Goal: Obtain resource: Obtain resource

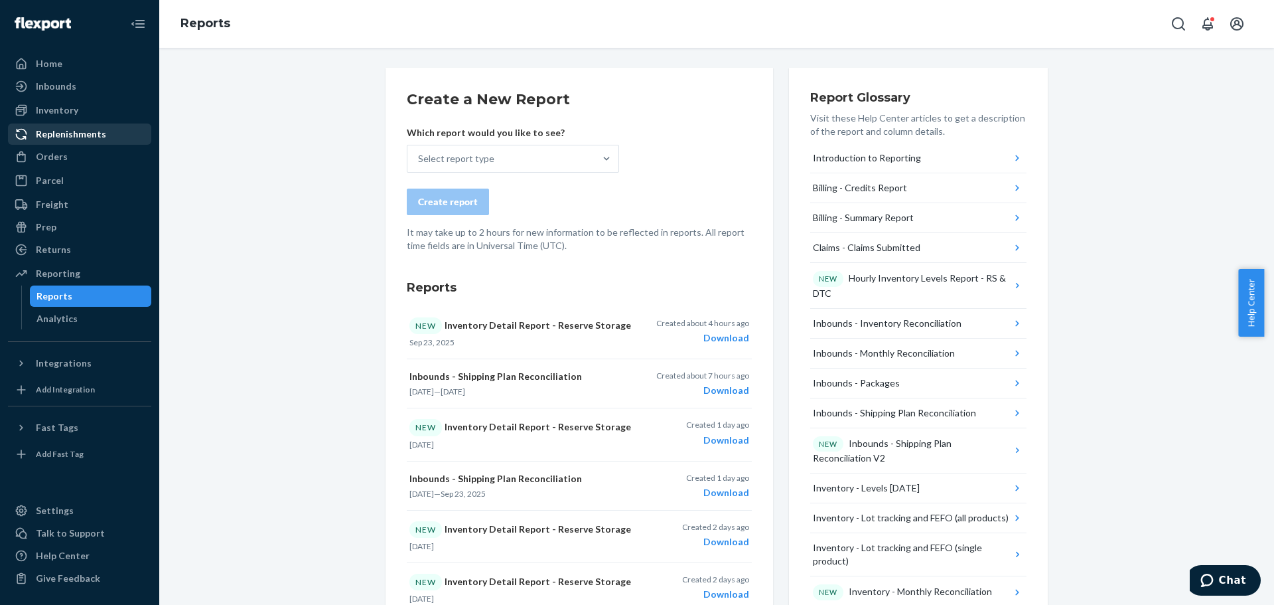
click at [72, 139] on div "Replenishments" at bounding box center [71, 133] width 70 height 13
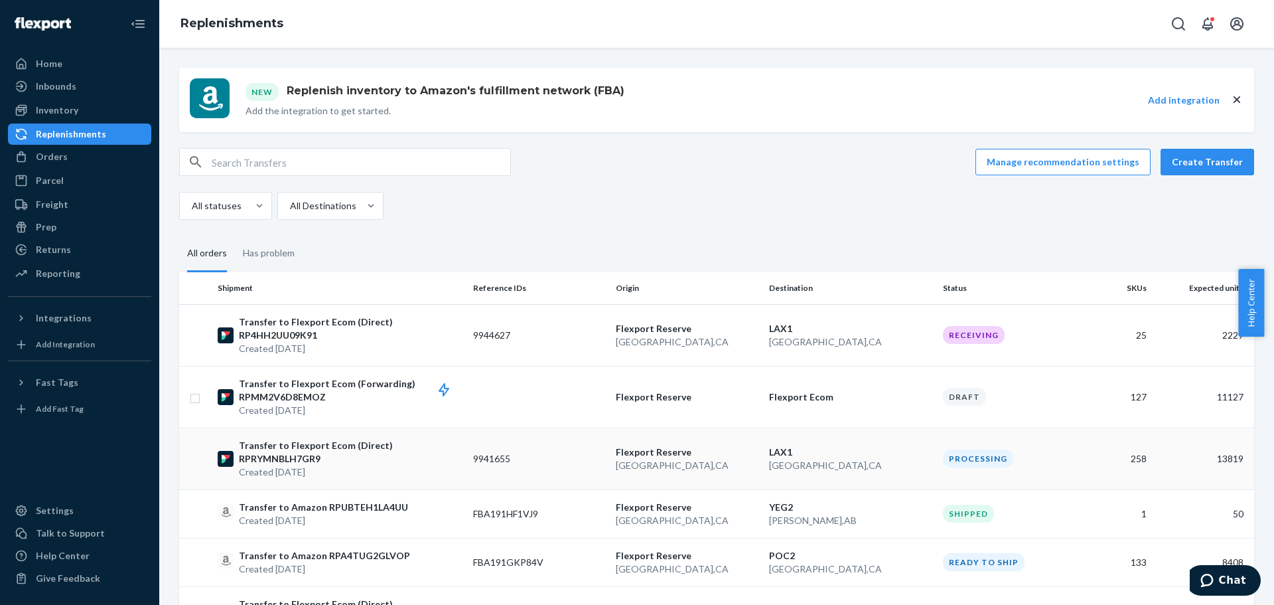
click at [344, 447] on p "Transfer to Flexport Ecom (Direct) RPRYMNBLH7GR9" at bounding box center [351, 452] width 224 height 27
click at [67, 269] on div "Reporting" at bounding box center [58, 273] width 44 height 13
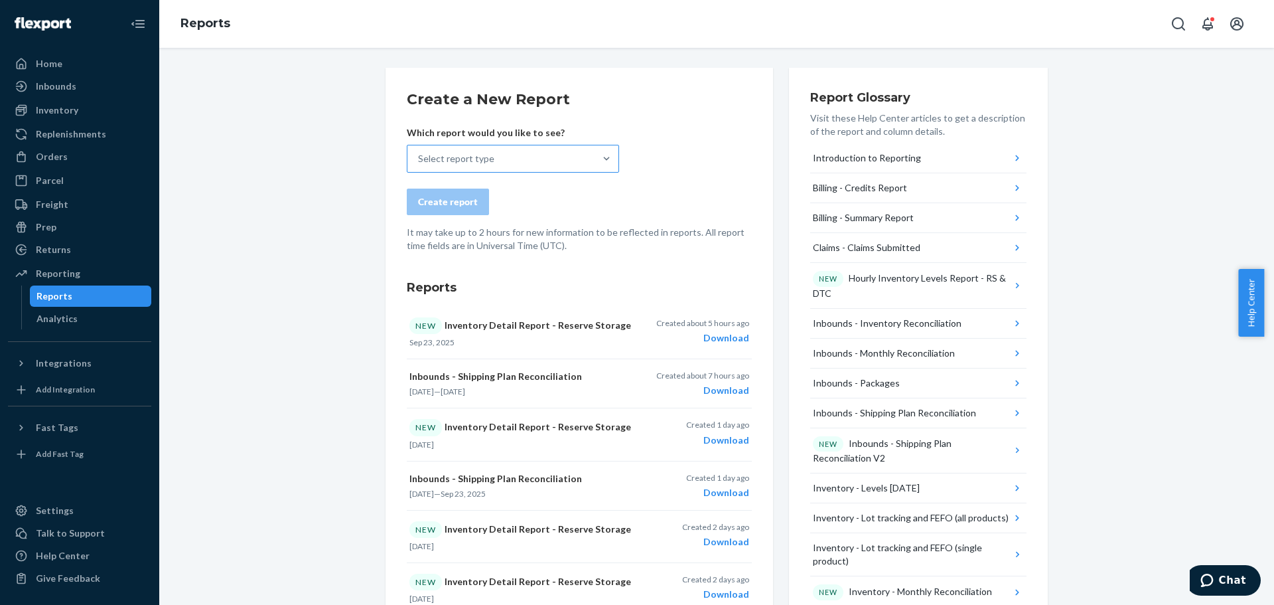
click at [490, 156] on div "Select report type" at bounding box center [500, 158] width 187 height 27
click at [419, 156] on input "Select report type" at bounding box center [418, 158] width 1 height 13
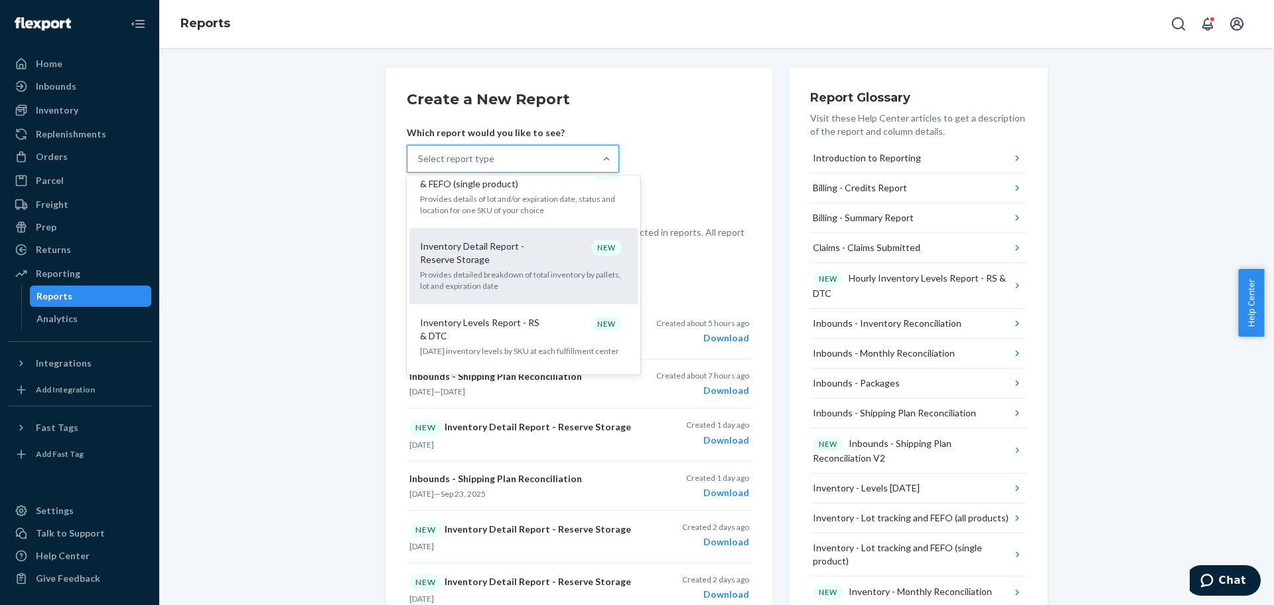
scroll to position [796, 0]
click at [520, 239] on p "Inventory Detail Report - Reserve Storage" at bounding box center [483, 252] width 127 height 27
click at [419, 165] on input "option Inventory Detail Report - Reserve Storage focused, 14 of 32. 32 results …" at bounding box center [418, 158] width 1 height 13
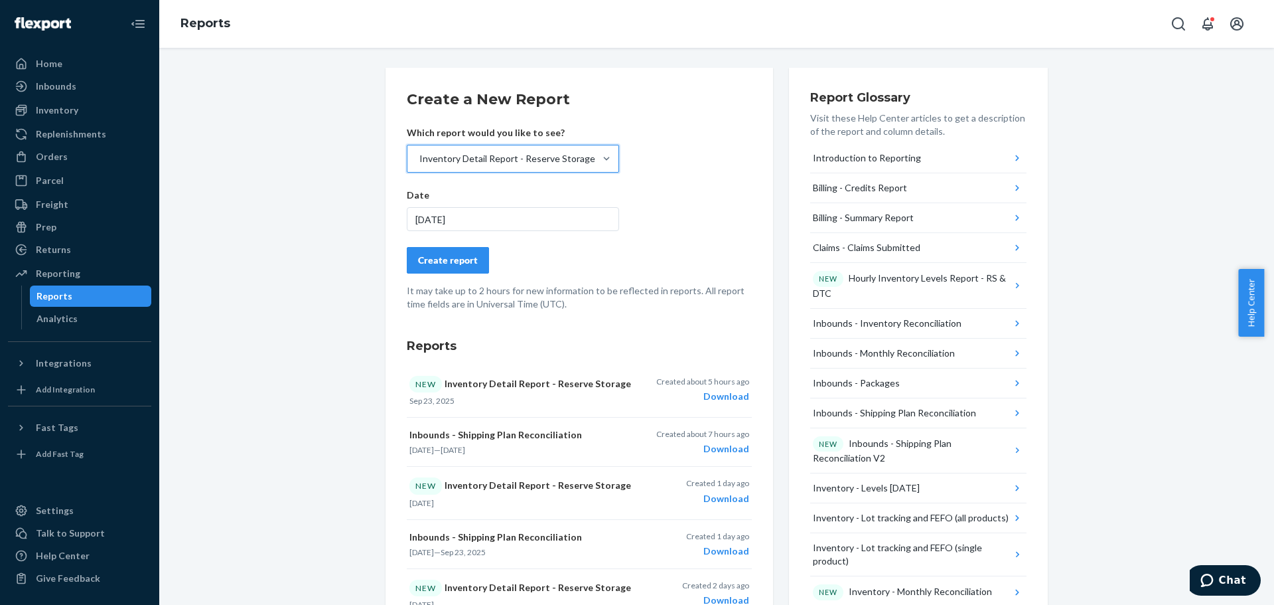
click at [444, 254] on div "Create report" at bounding box center [448, 260] width 60 height 13
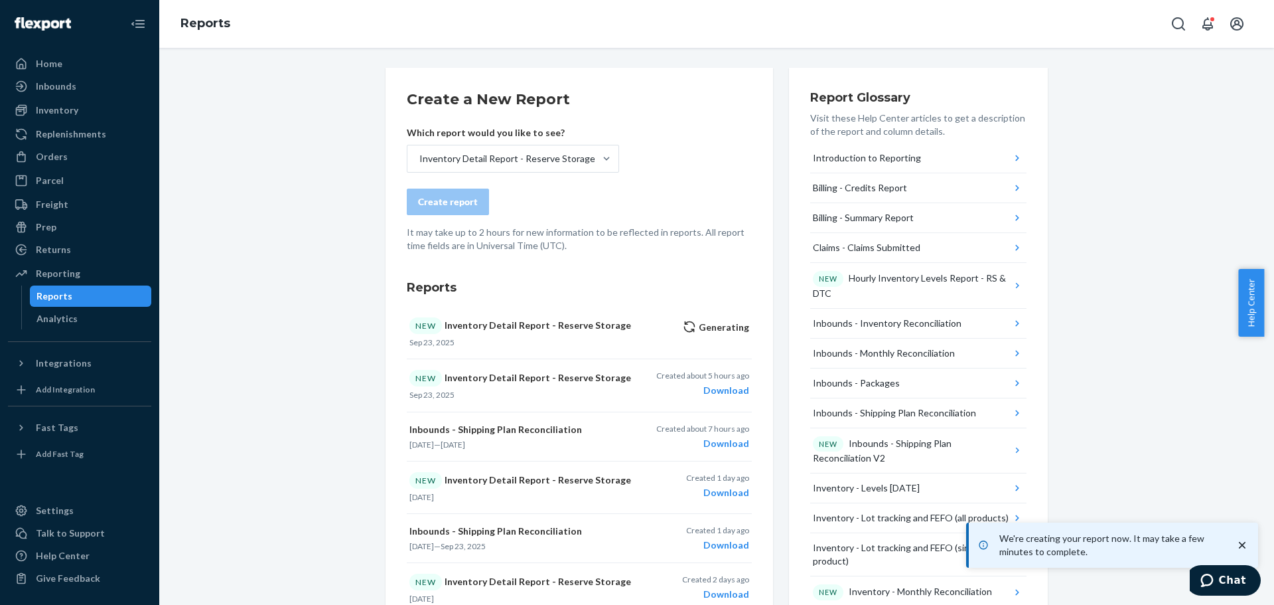
click at [1246, 537] on div "We're creating your report now. It may take a few minutes to complete." at bounding box center [1113, 545] width 271 height 27
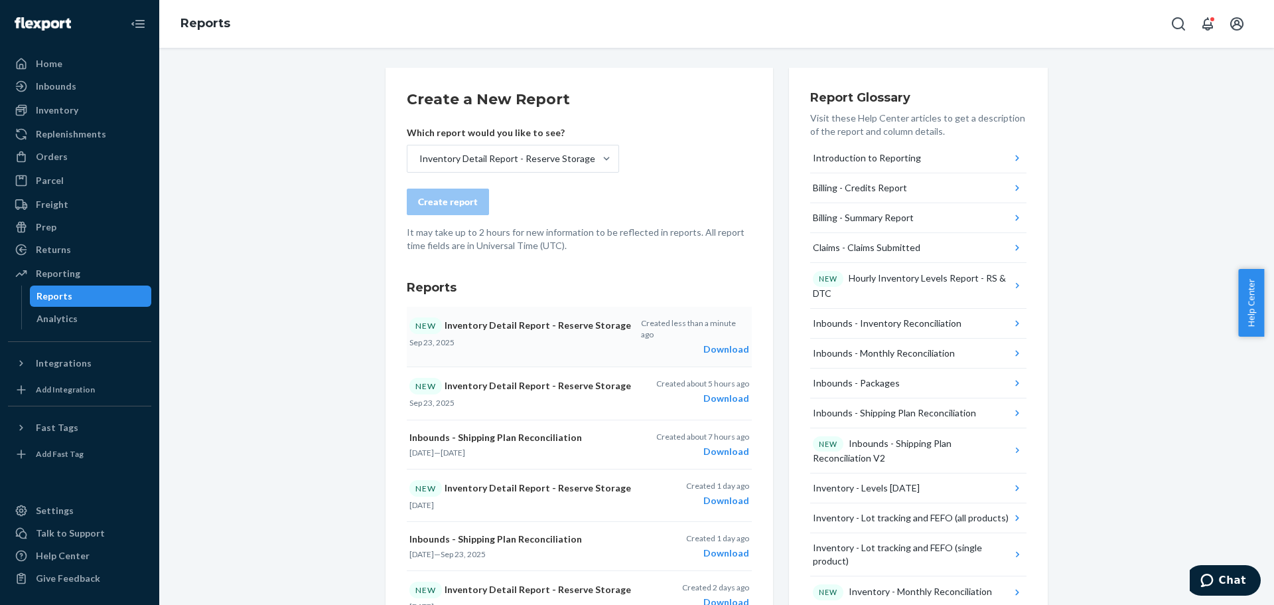
click at [711, 342] on div "Download" at bounding box center [695, 348] width 108 height 13
click at [60, 106] on div "Inventory" at bounding box center [57, 110] width 42 height 13
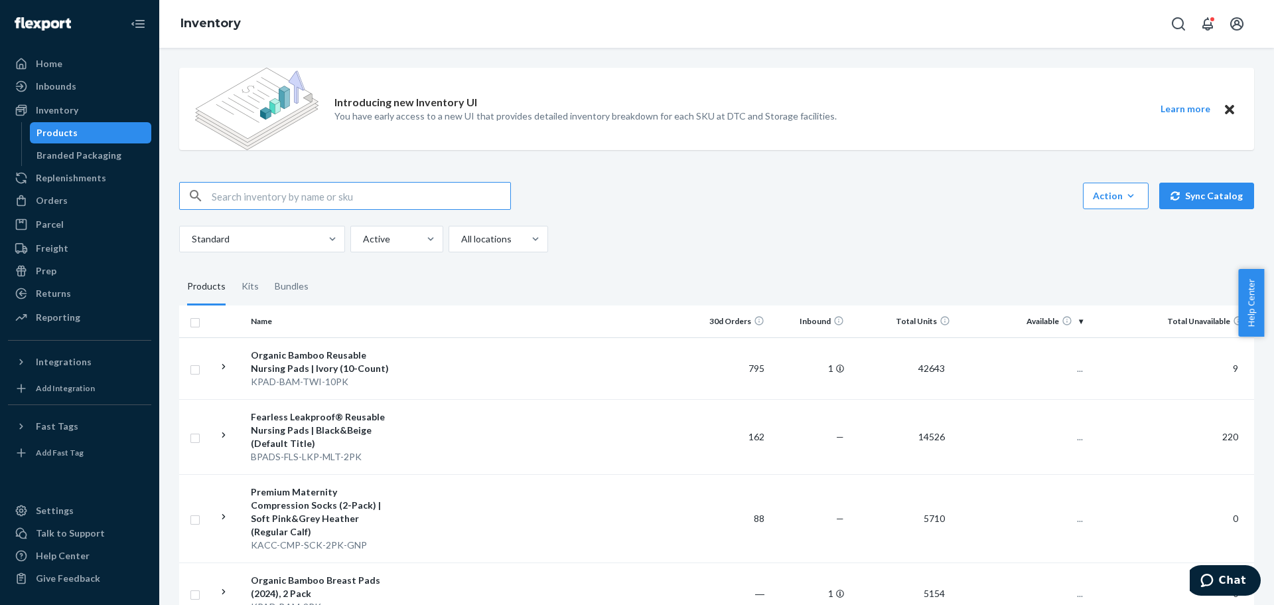
click at [334, 203] on input "text" at bounding box center [361, 195] width 299 height 27
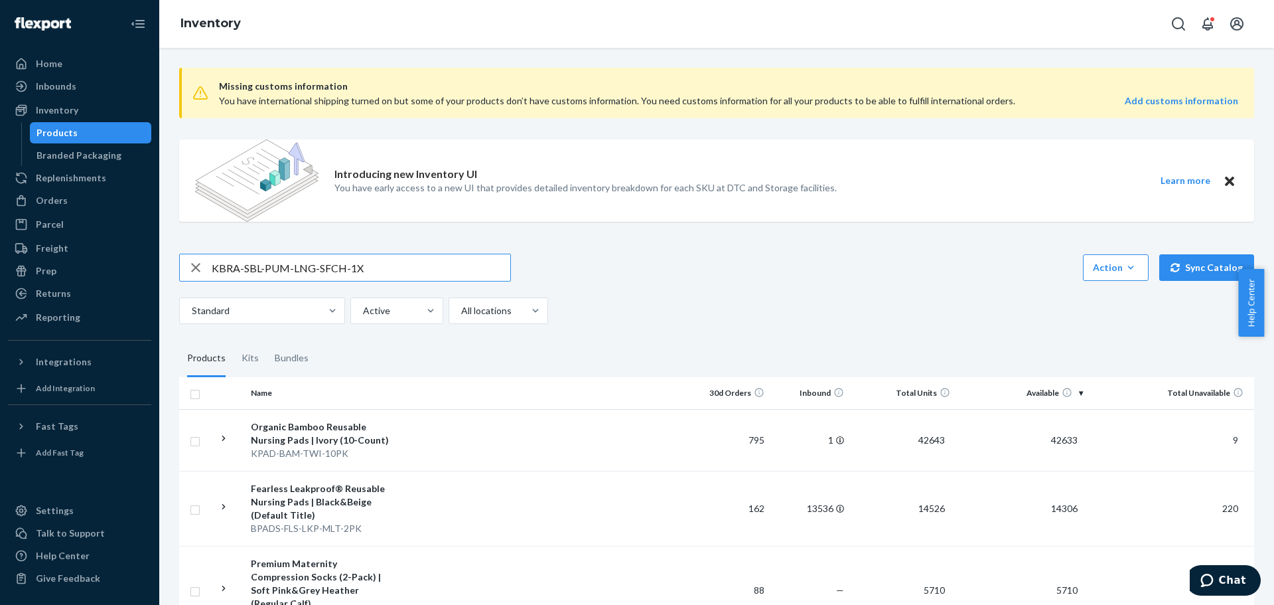
click at [405, 266] on input "KBRA-SBL-PUM-LNG-SFCH-1X" at bounding box center [361, 267] width 299 height 27
type input "KBRA-SBL-PUM-LNG-SFCH-1X"
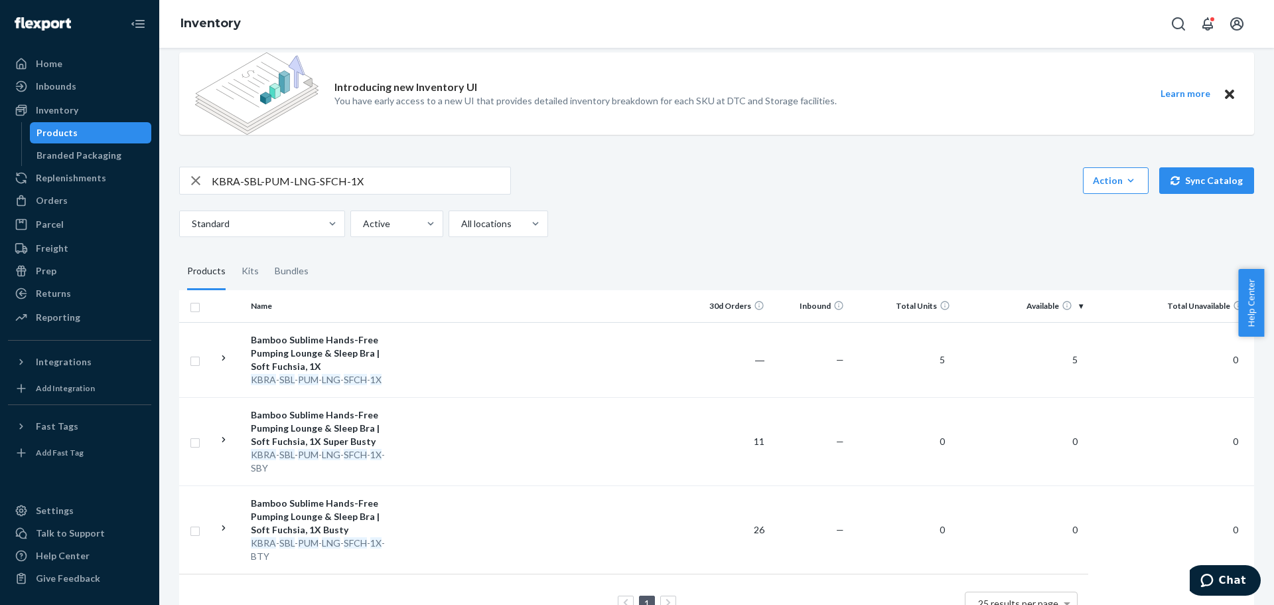
scroll to position [5, 0]
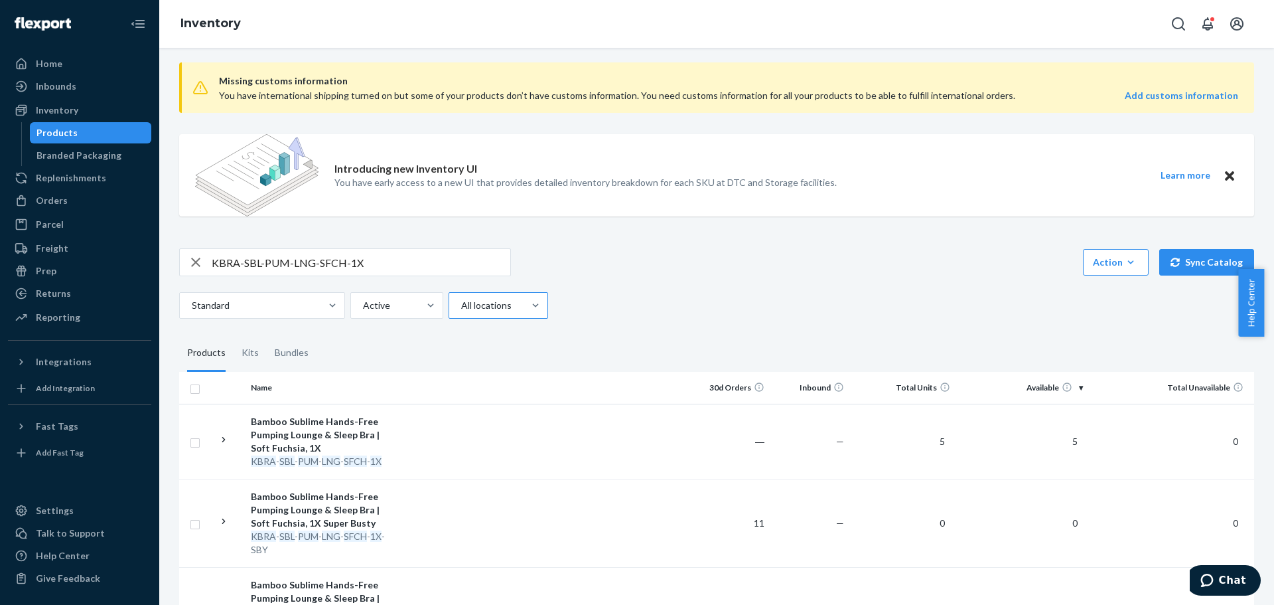
click at [484, 303] on div at bounding box center [497, 305] width 74 height 16
click at [461, 303] on input "All locations" at bounding box center [460, 305] width 1 height 13
click at [622, 300] on div "Standard Active option All locations focused, 1 of 3. 3 results available. Use …" at bounding box center [711, 305] width 1065 height 27
click at [484, 313] on div "All locations" at bounding box center [486, 305] width 74 height 24
click at [461, 312] on input "option All locations focused, 1 of 3. 3 results available. Use Up and Down to c…" at bounding box center [460, 305] width 1 height 13
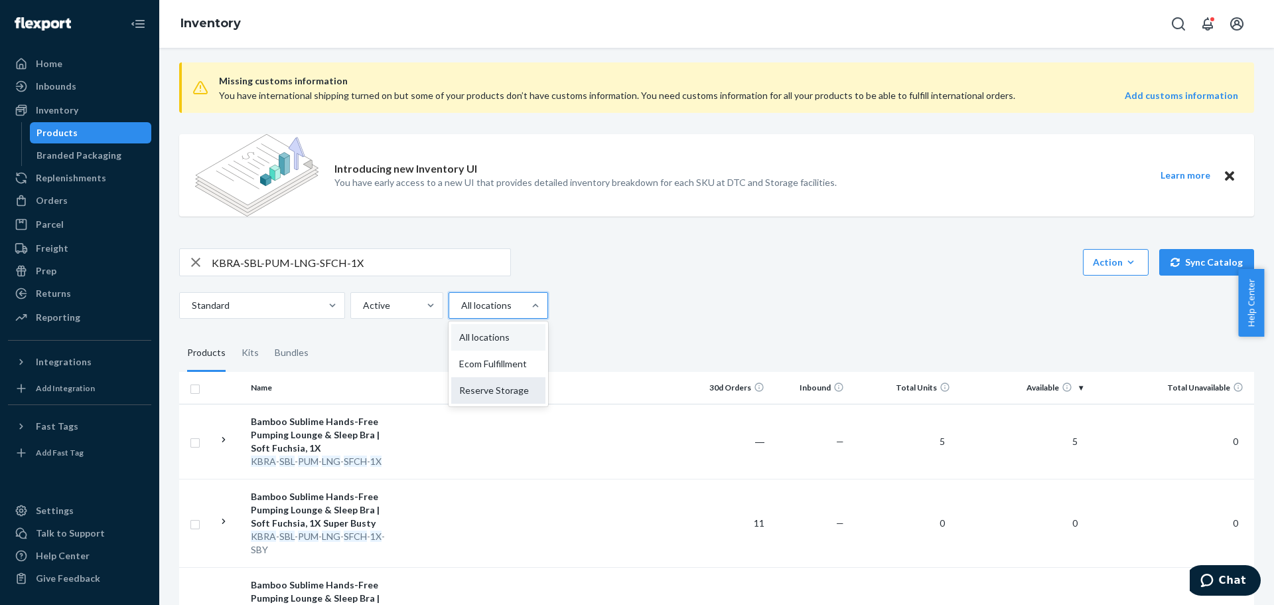
click at [492, 398] on div "Reserve Storage" at bounding box center [498, 390] width 94 height 27
click at [461, 312] on input "option Reserve Storage focused, 3 of 3. 3 results available. Use Up and Down to…" at bounding box center [460, 305] width 1 height 13
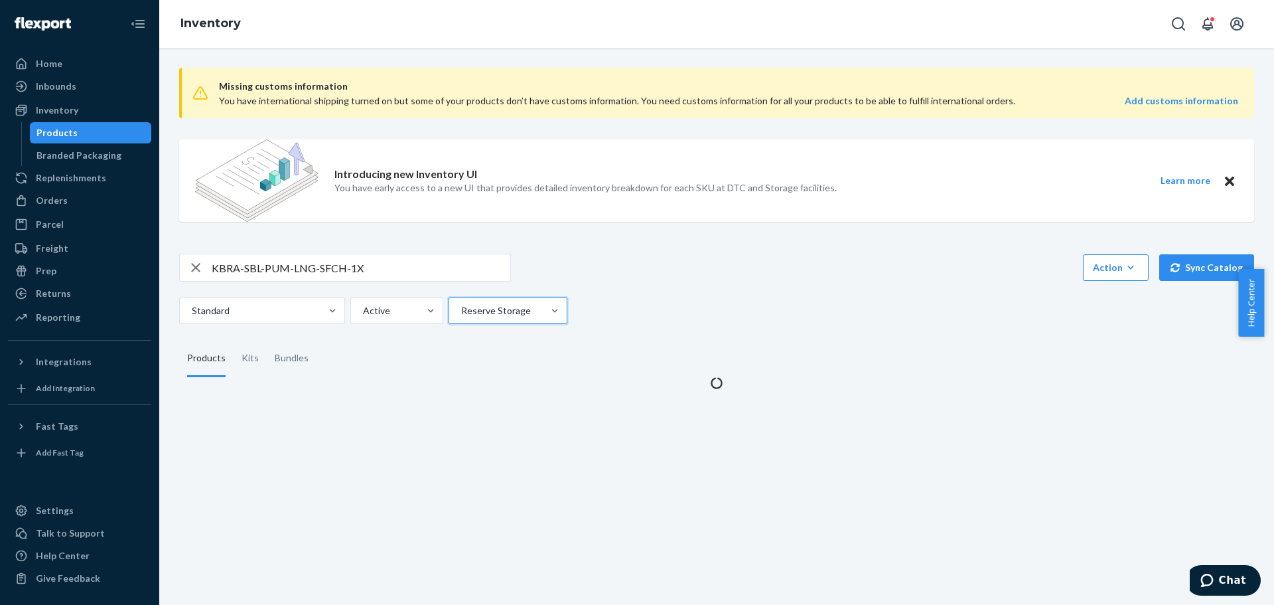
scroll to position [0, 0]
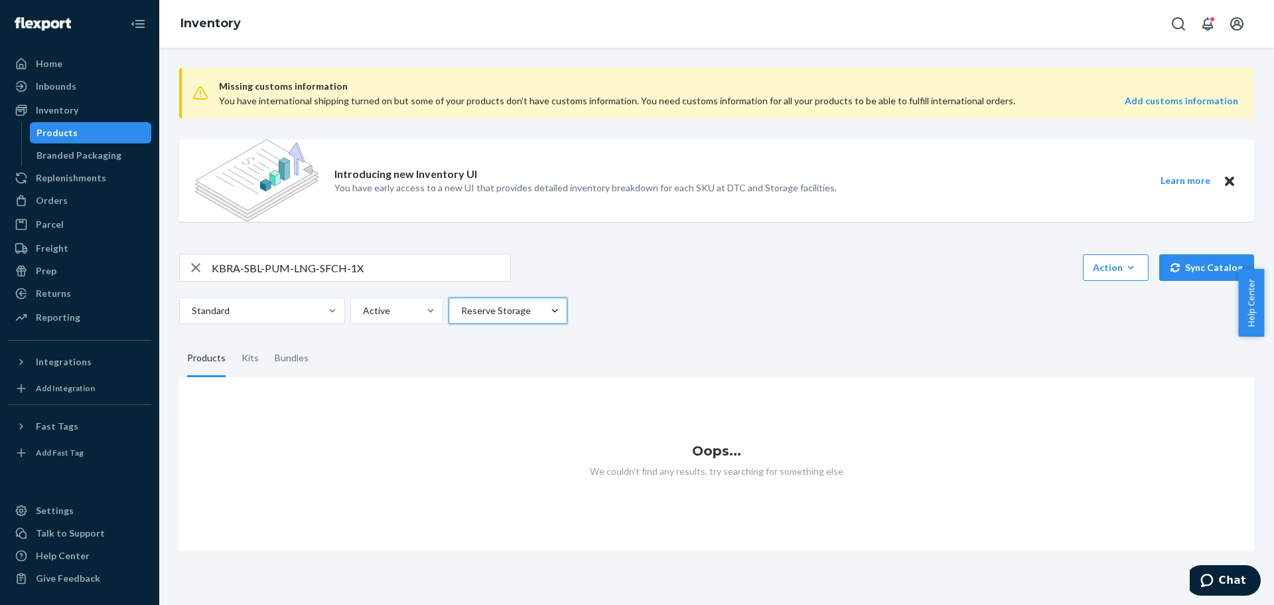
click at [543, 313] on div at bounding box center [555, 310] width 24 height 13
click at [461, 313] on input "option Reserve Storage, selected. 0 results available. Select is focused ,type …" at bounding box center [460, 310] width 1 height 13
click at [524, 336] on div "All locations" at bounding box center [507, 342] width 113 height 27
click at [461, 317] on input "option Reserve Storage, selected. option All locations focused, 1 of 3. 3 resul…" at bounding box center [460, 310] width 1 height 13
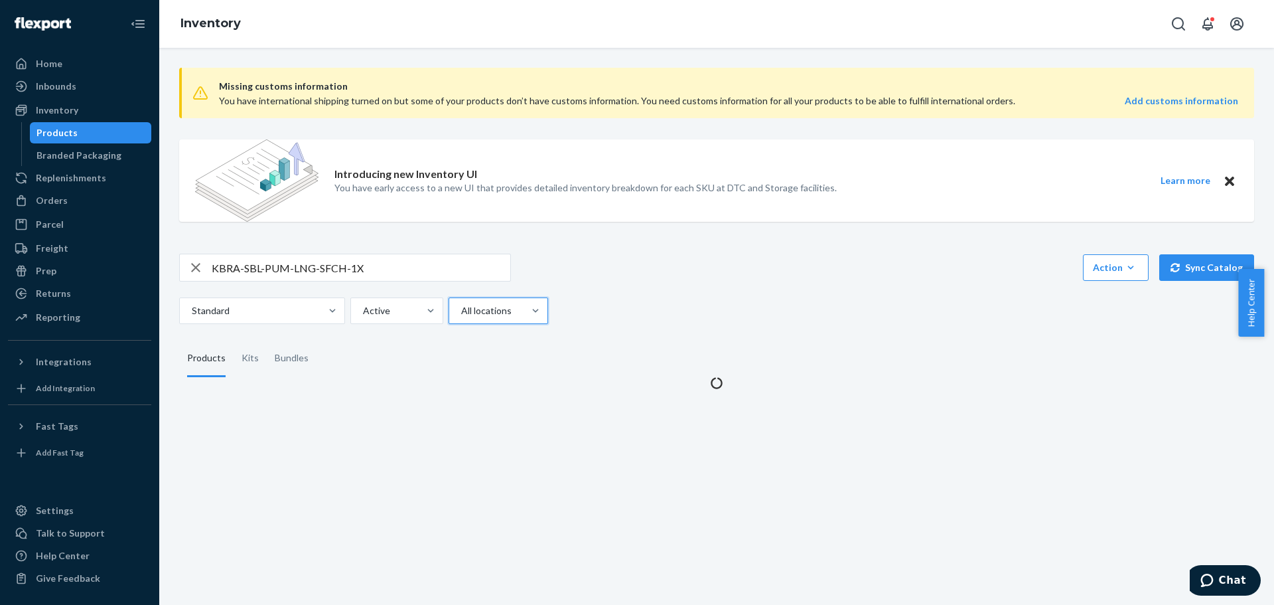
click at [867, 360] on fieldset "Products Kits Bundles" at bounding box center [716, 358] width 1075 height 37
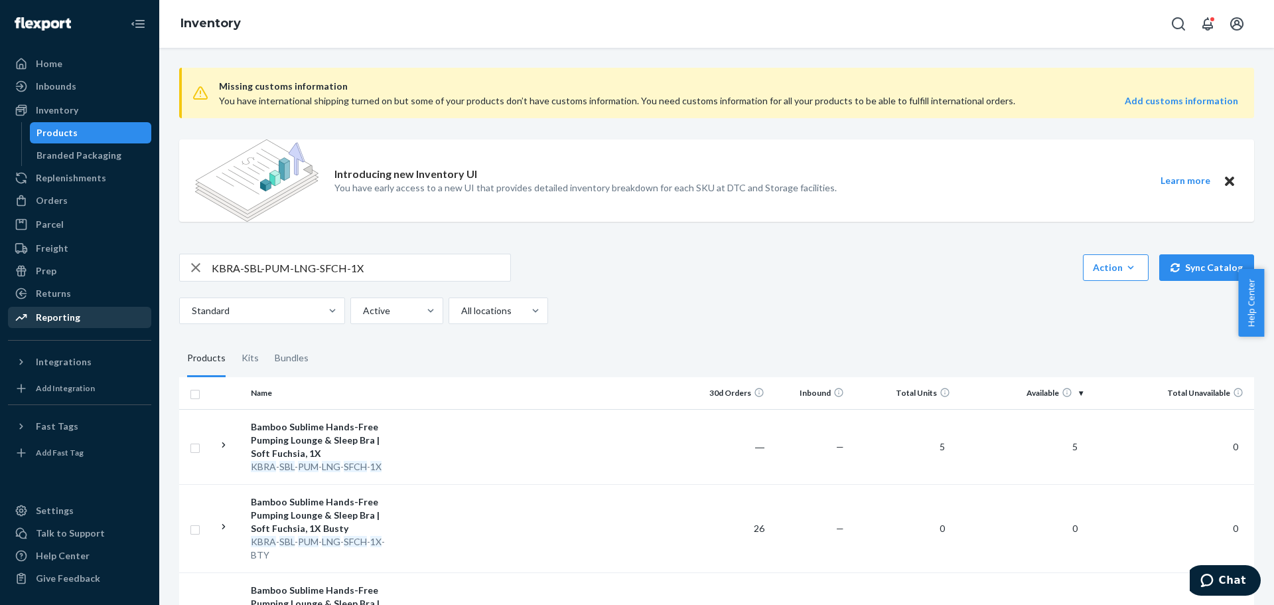
click at [54, 319] on div "Reporting" at bounding box center [58, 317] width 44 height 13
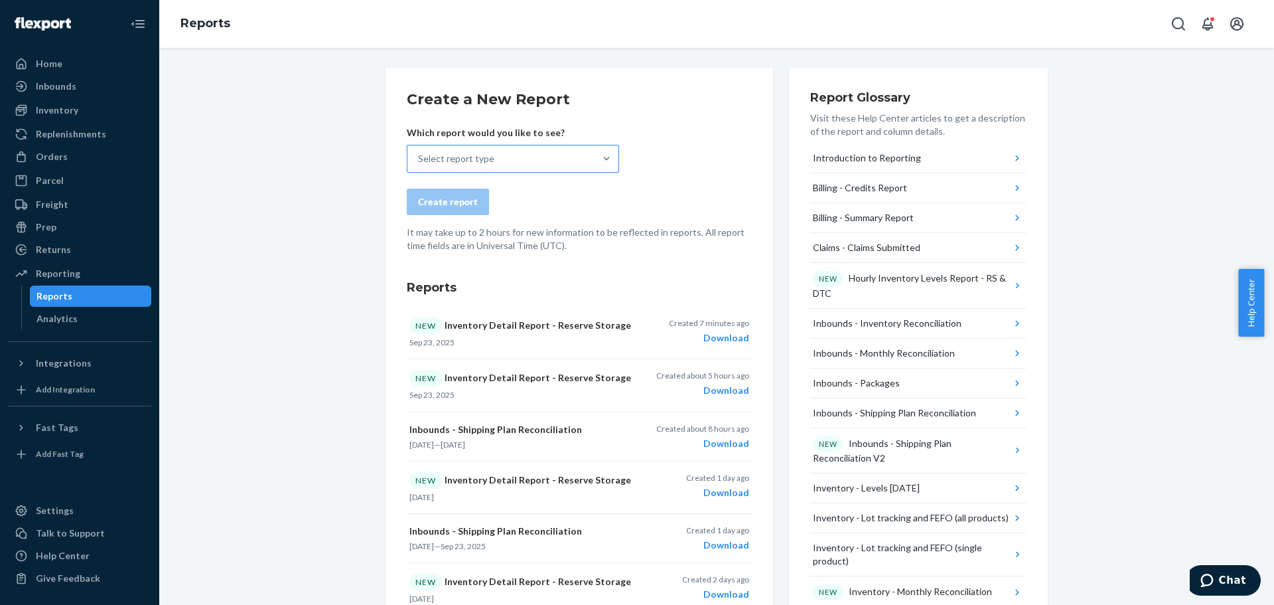
click at [454, 161] on div "Select report type" at bounding box center [456, 158] width 76 height 13
click at [419, 161] on input "Select report type" at bounding box center [418, 158] width 1 height 13
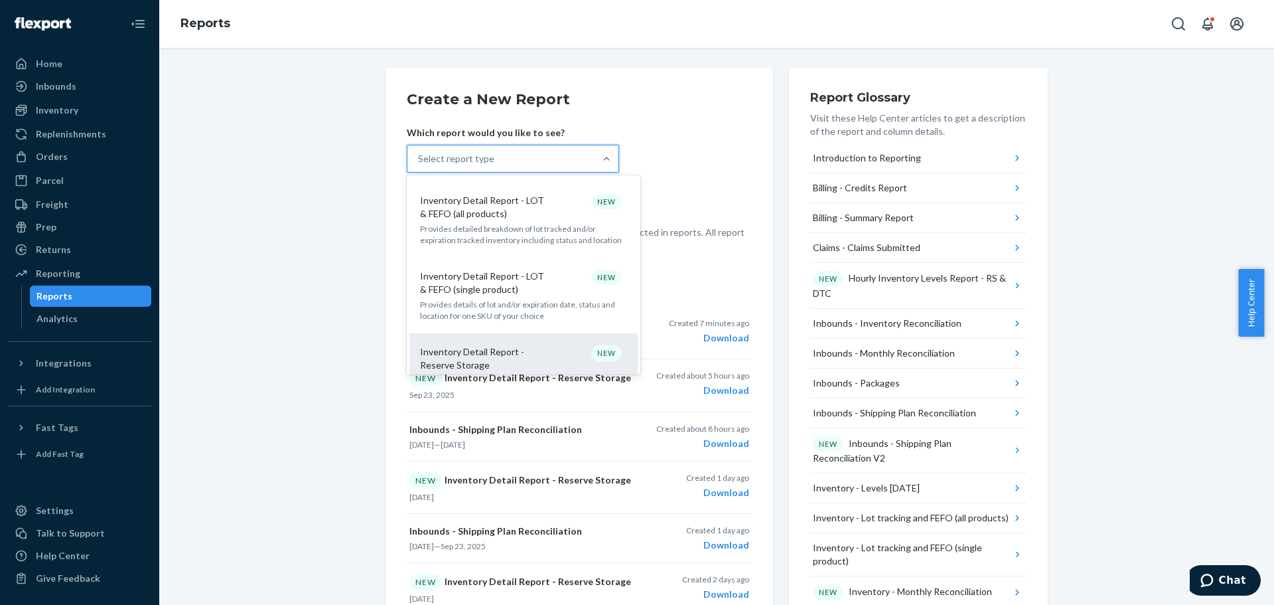
scroll to position [730, 0]
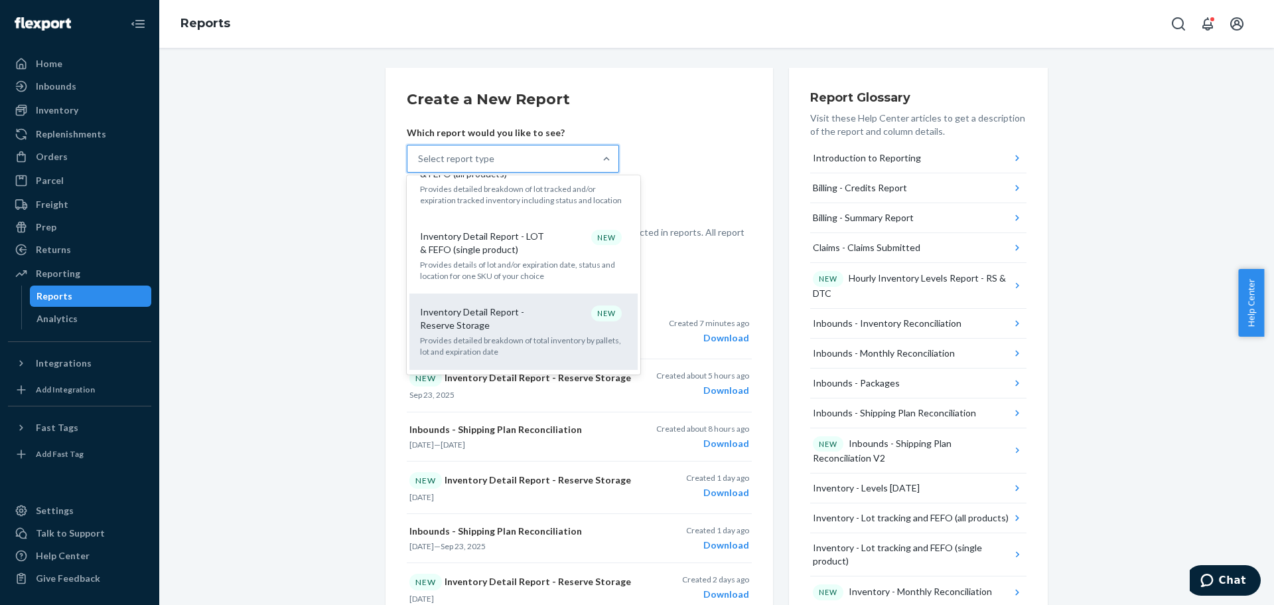
click at [492, 305] on p "Inventory Detail Report - Reserve Storage" at bounding box center [483, 318] width 127 height 27
click at [419, 165] on input "option Inventory Detail Report - Reserve Storage focused, 14 of 32. 32 results …" at bounding box center [418, 158] width 1 height 13
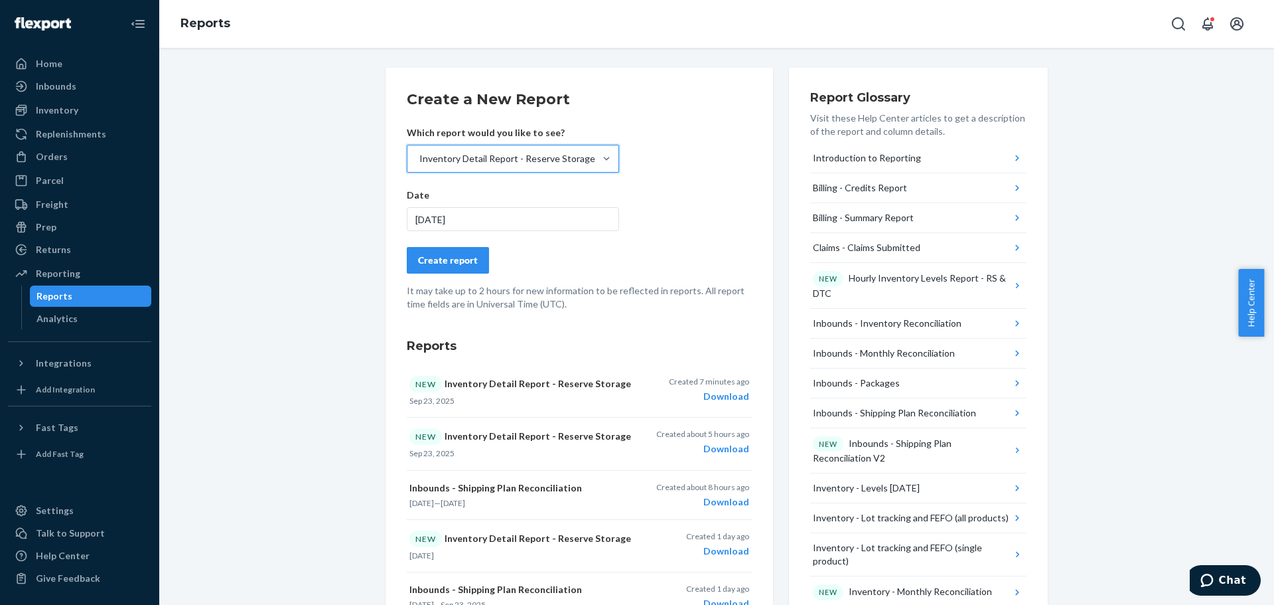
click at [463, 222] on div "[DATE]" at bounding box center [513, 219] width 212 height 24
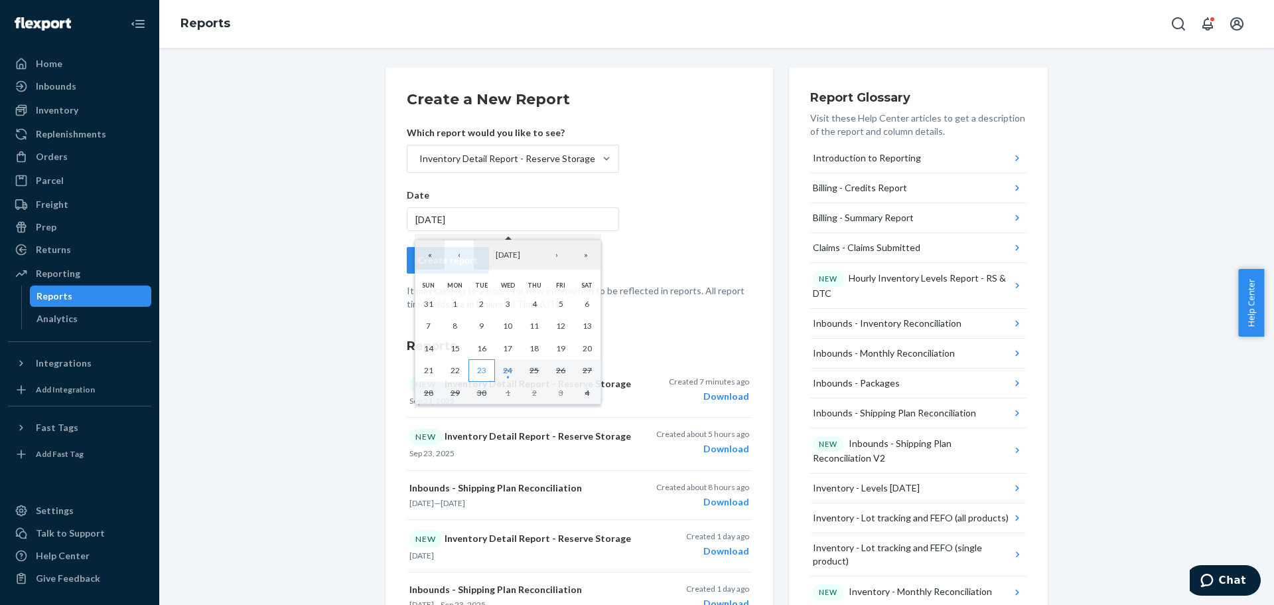
click at [474, 374] on button "23" at bounding box center [482, 370] width 27 height 23
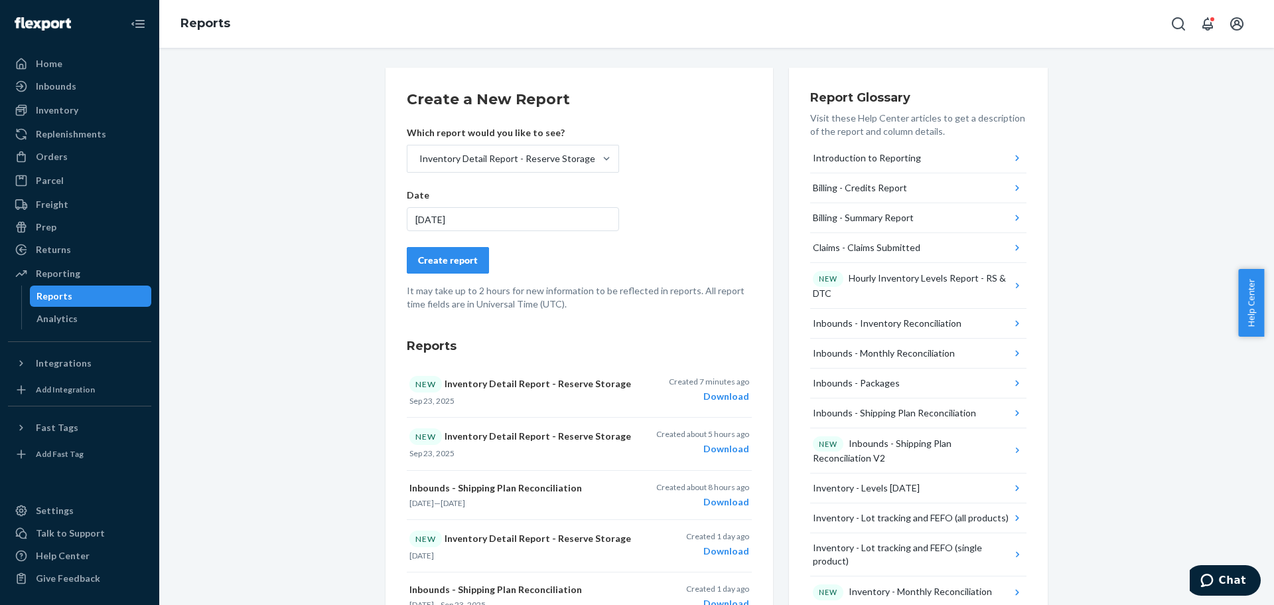
click at [662, 255] on div "Create report" at bounding box center [579, 260] width 345 height 27
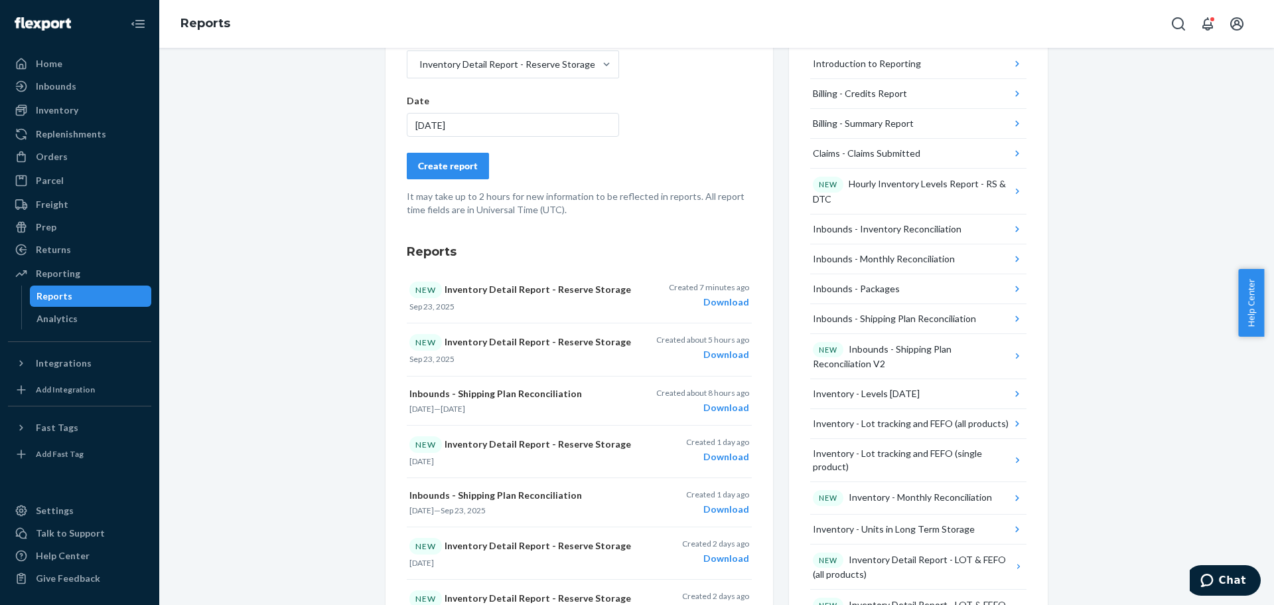
scroll to position [265, 0]
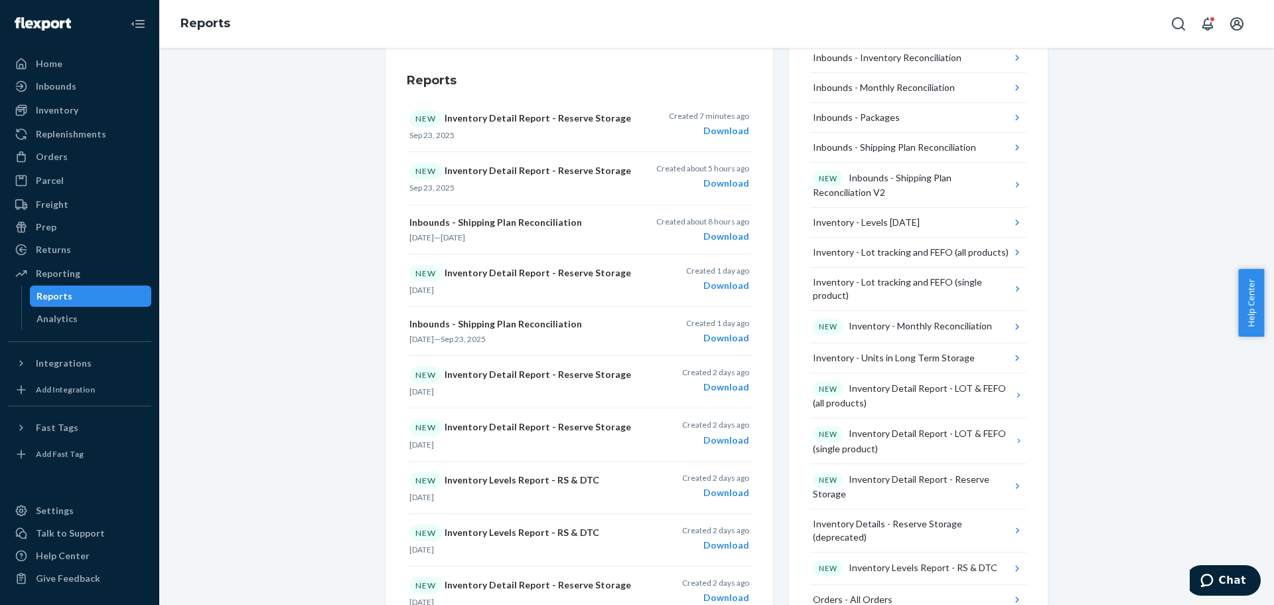
click at [277, 150] on div "Create a New Report Which report would you like to see? Inventory Detail Report…" at bounding box center [716, 417] width 1095 height 1231
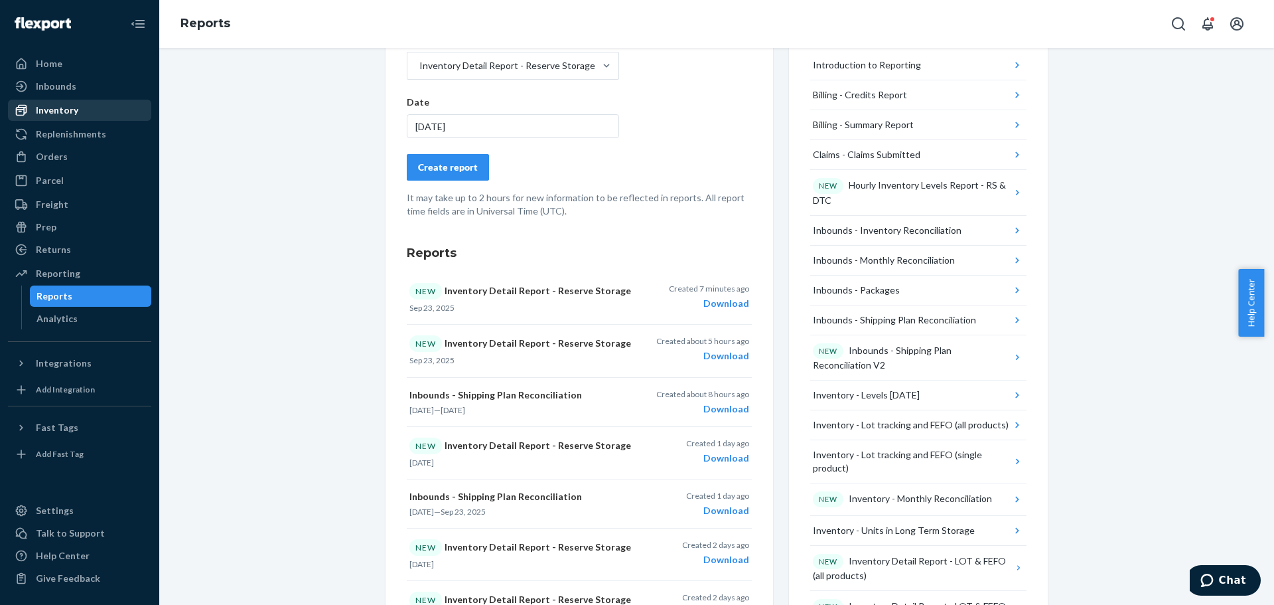
scroll to position [0, 0]
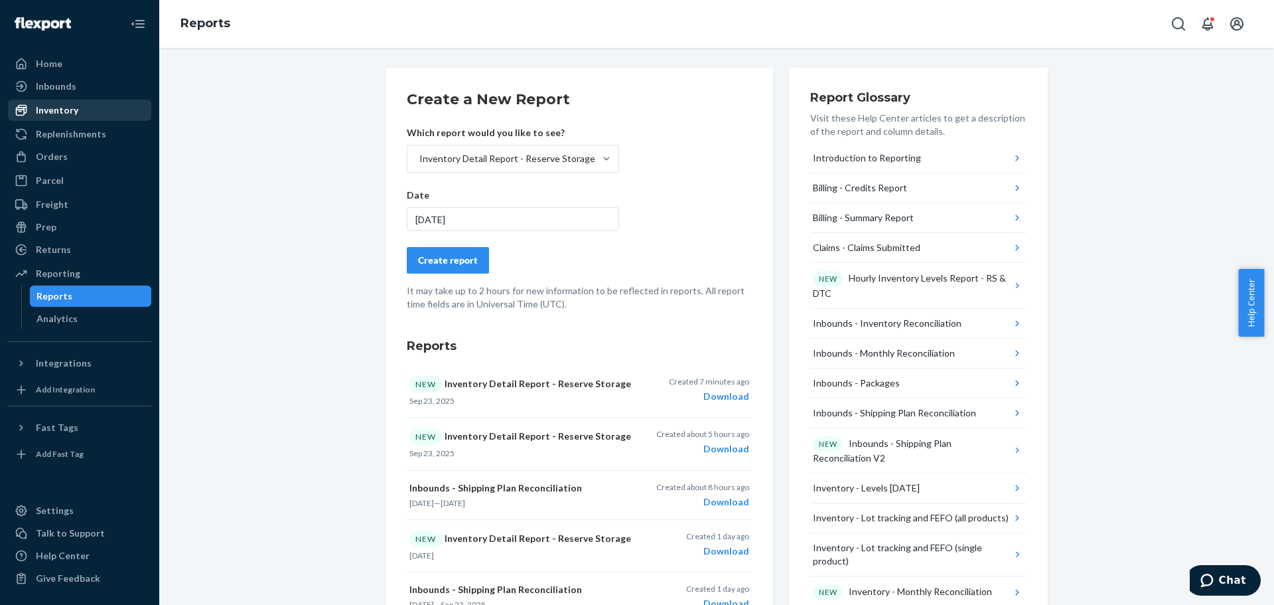
click at [80, 104] on div "Inventory" at bounding box center [79, 110] width 141 height 19
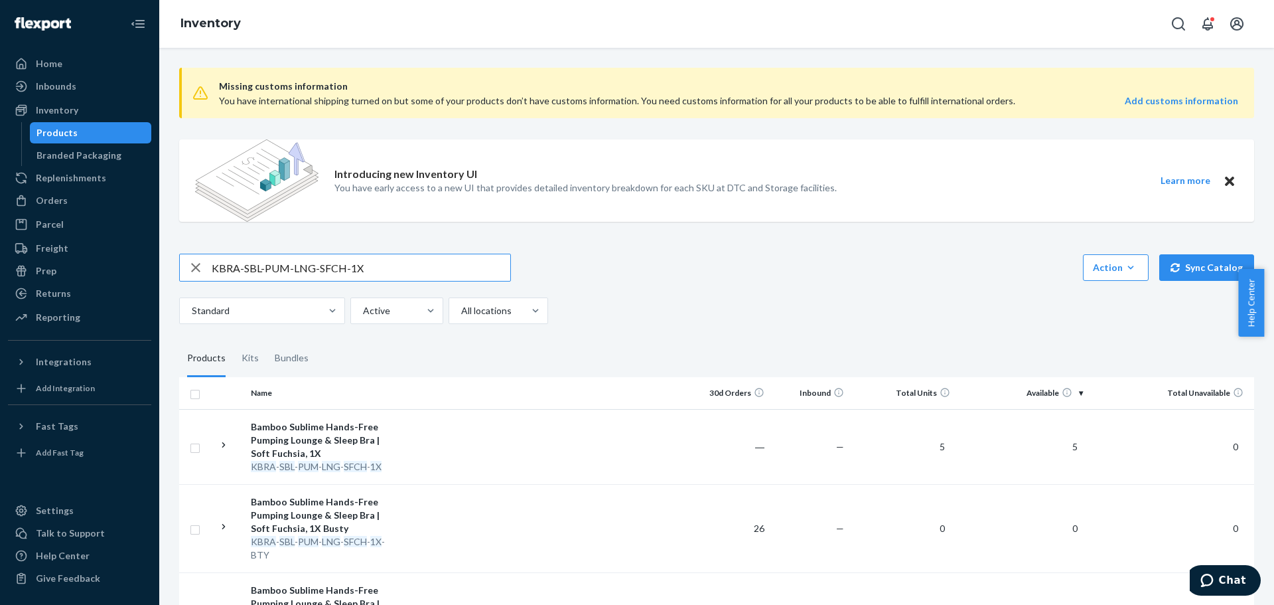
click at [380, 271] on input "KBRA-SBL-PUM-LNG-SFCH-1X" at bounding box center [361, 267] width 299 height 27
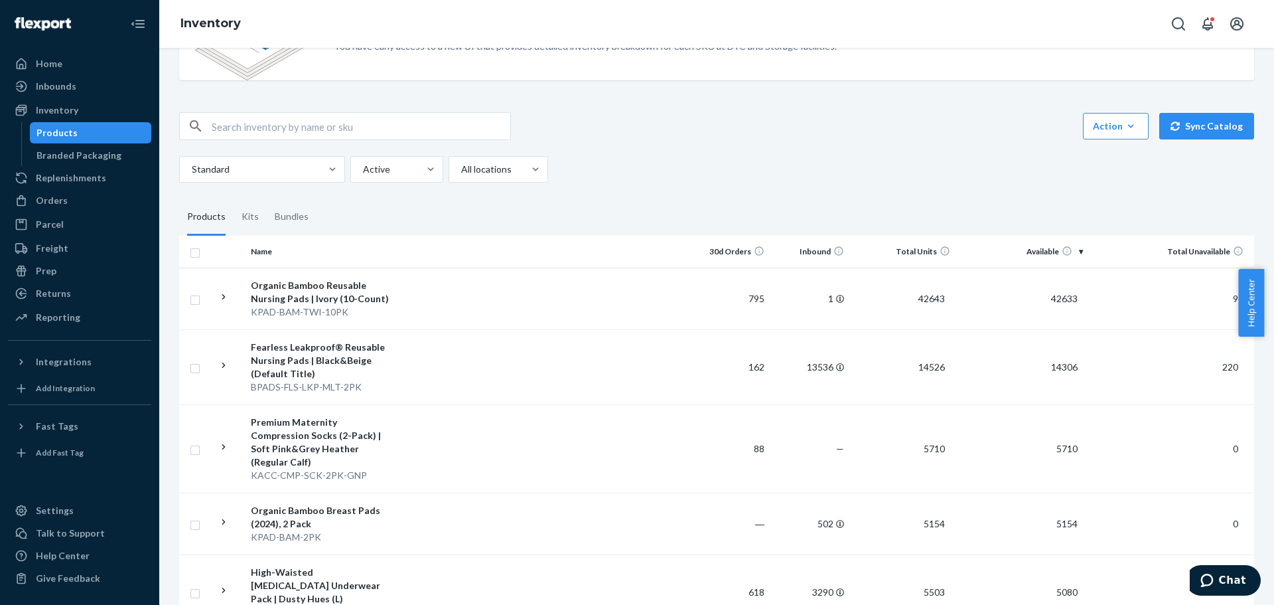
scroll to position [66, 0]
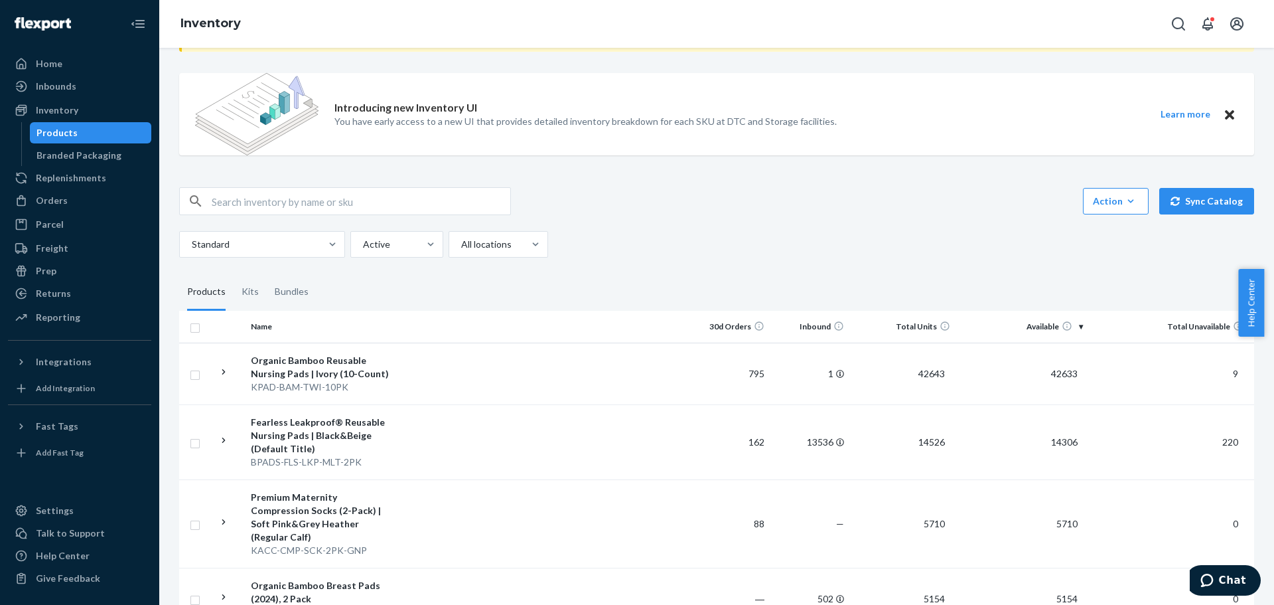
click at [322, 202] on input "text" at bounding box center [361, 201] width 299 height 27
paste input "KBRA-SBL-PUM-LNG-SFCH-1X"
type input "KBRA-SBL-PUM-LNG-SFCH-1X"
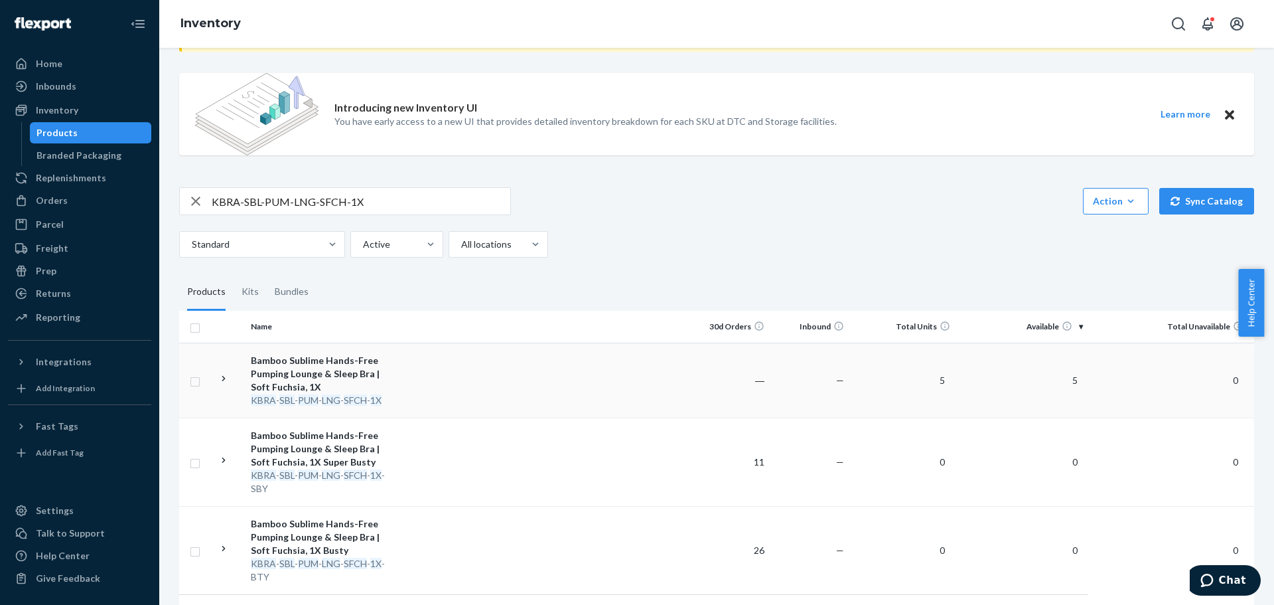
click at [360, 394] on div "KBRA - SBL - PUM - LNG - SFCH - 1X" at bounding box center [320, 400] width 139 height 13
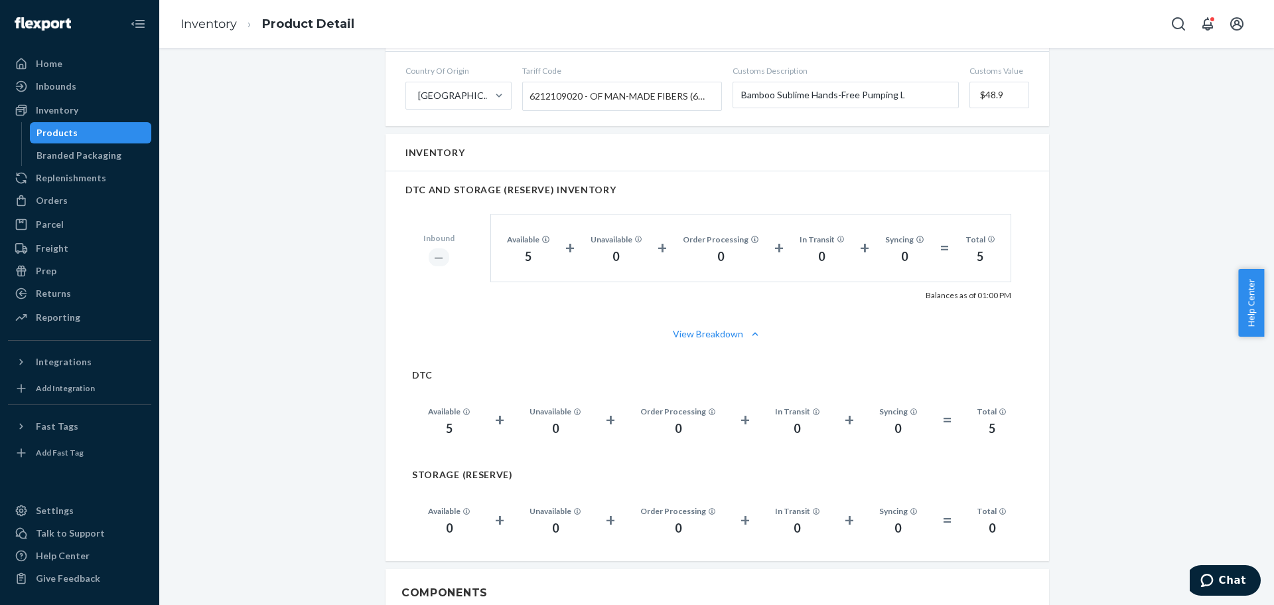
scroll to position [796, 0]
